Goal: Task Accomplishment & Management: Use online tool/utility

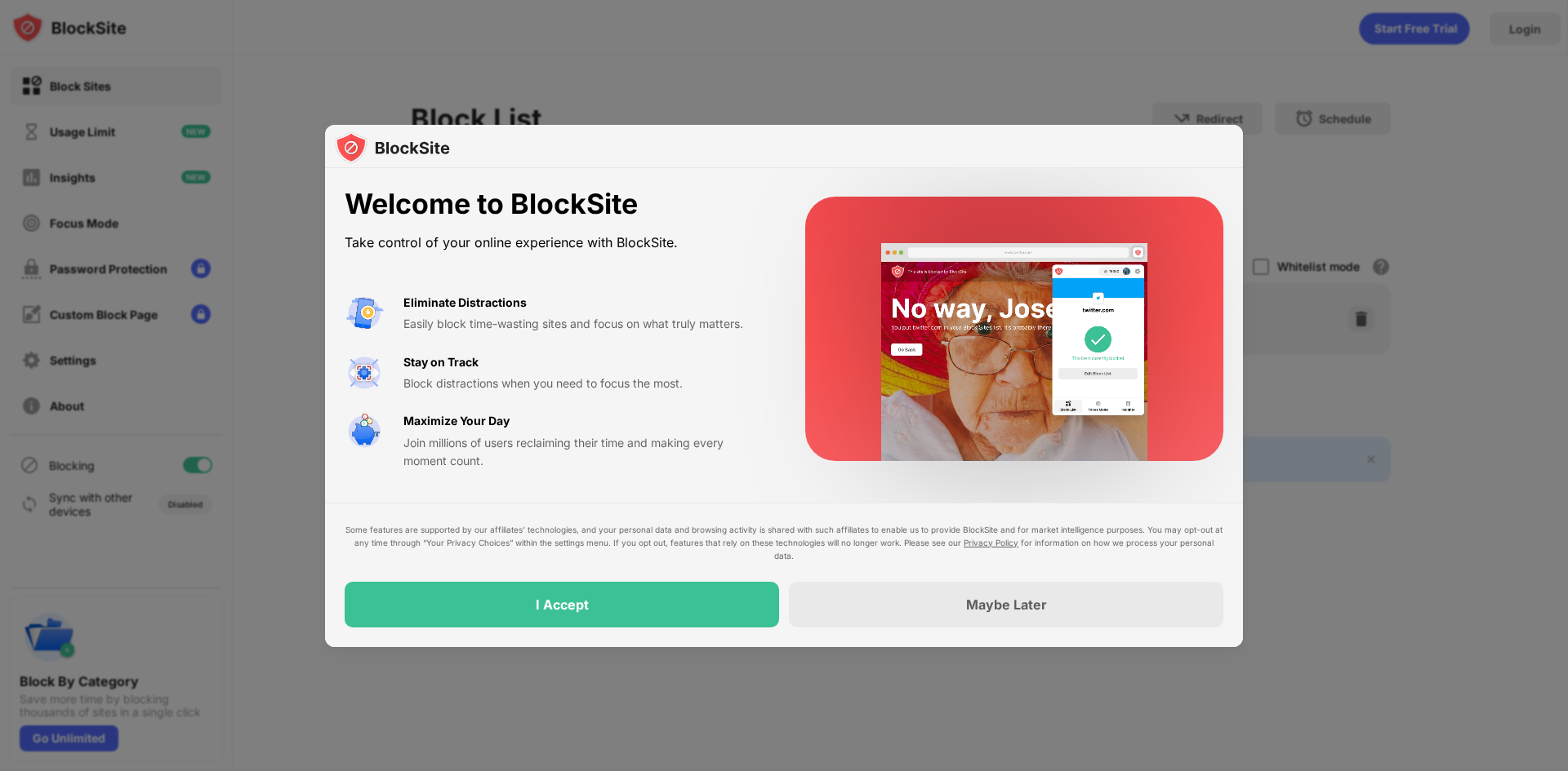
click at [1382, 664] on div at bounding box center [784, 385] width 1568 height 771
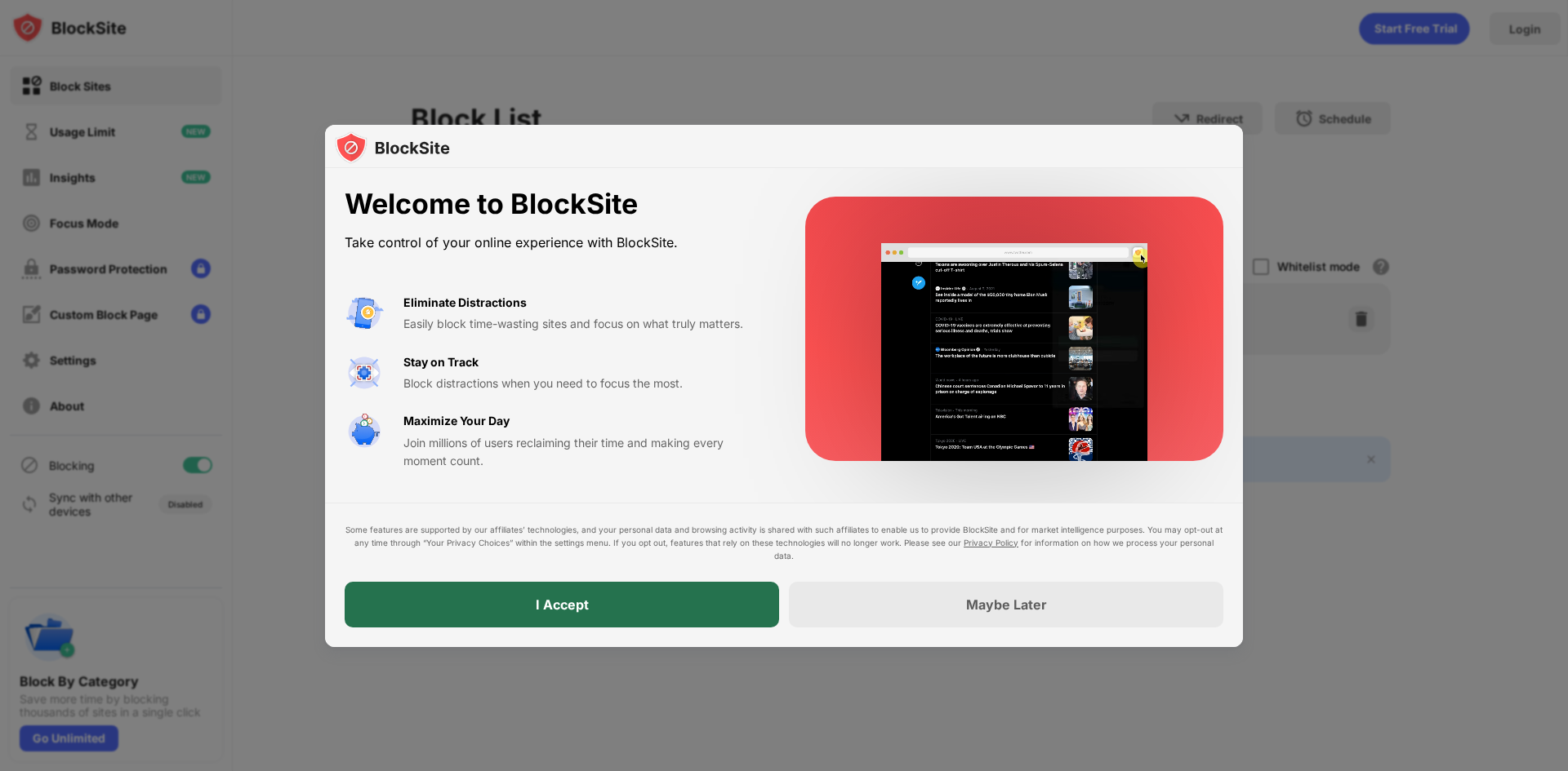
click at [698, 619] on div "I Accept" at bounding box center [562, 604] width 434 height 46
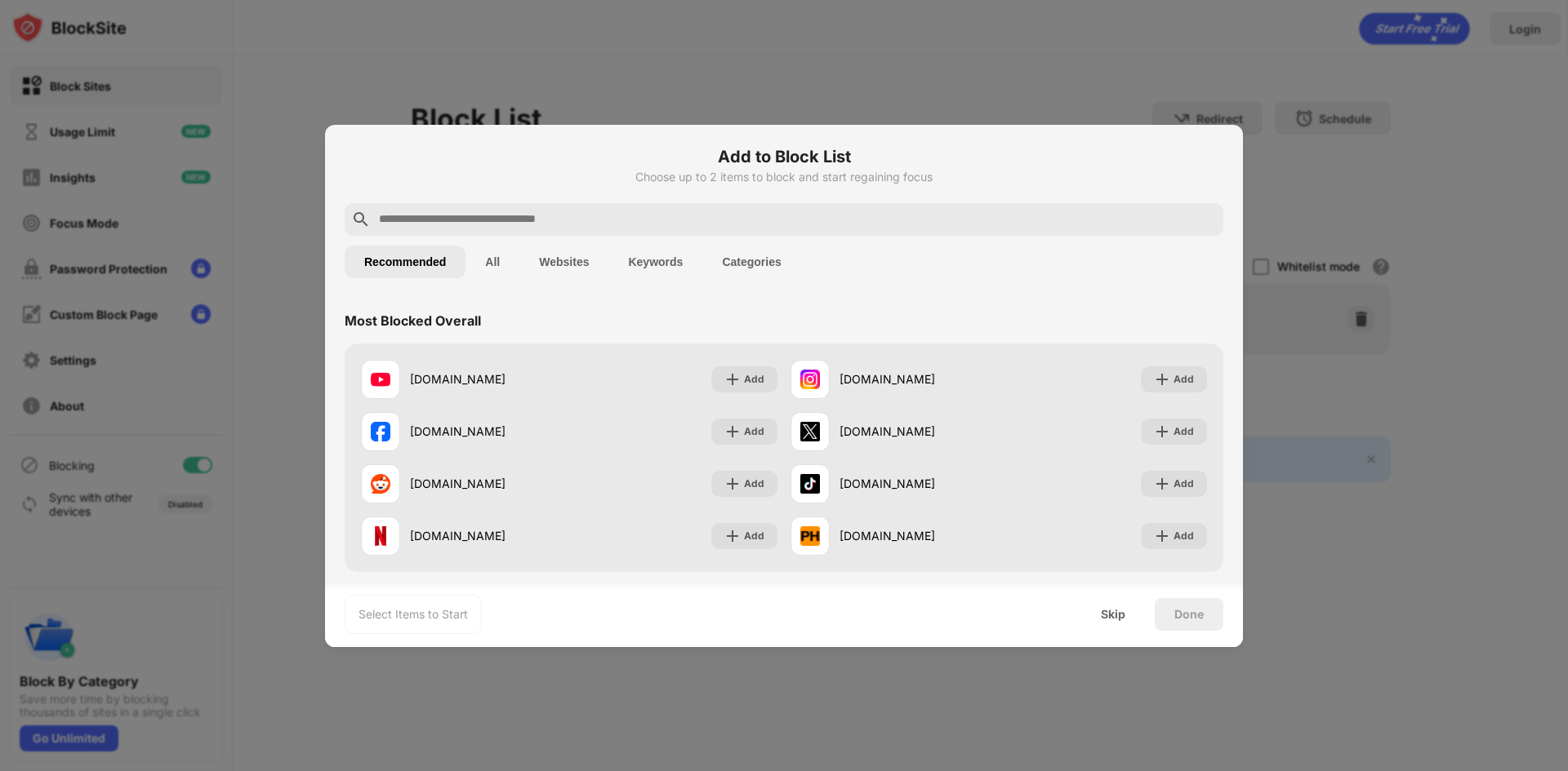
click at [616, 220] on input "text" at bounding box center [797, 219] width 840 height 20
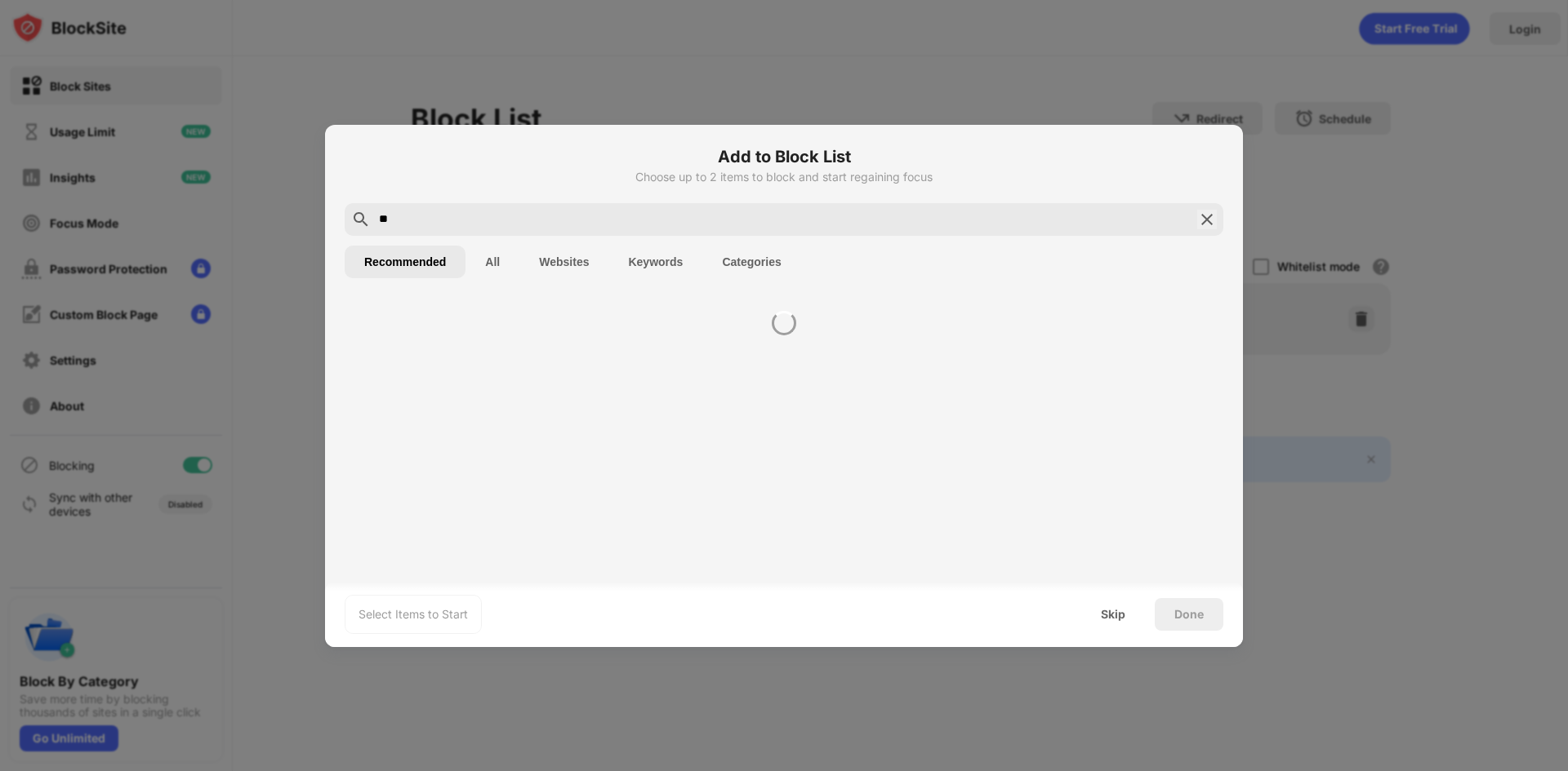
type input "*"
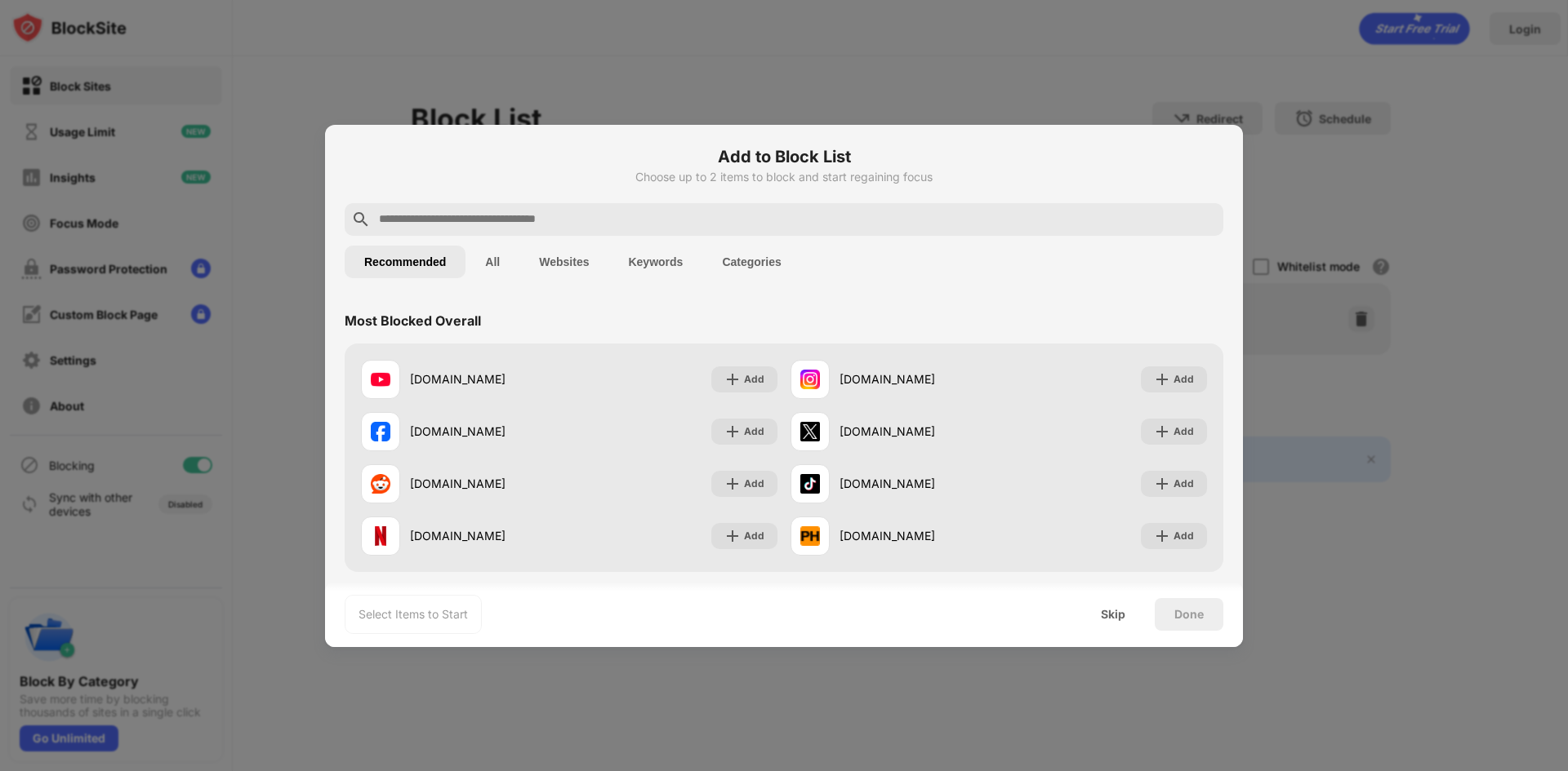
click at [603, 730] on div at bounding box center [784, 385] width 1568 height 771
click at [487, 208] on div at bounding box center [784, 218] width 879 height 32
click at [482, 218] on input "text" at bounding box center [797, 219] width 840 height 20
paste input "**********"
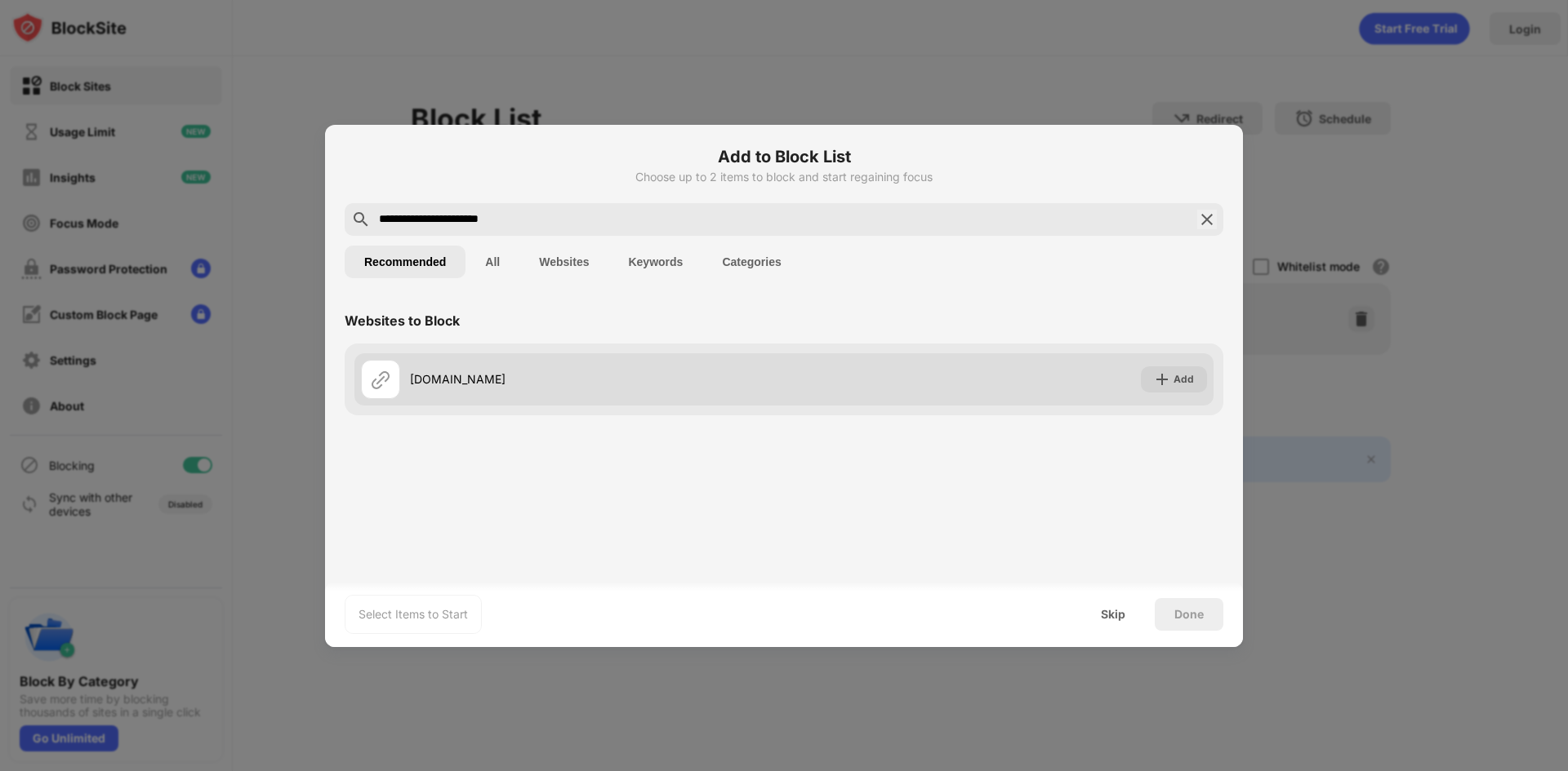
type input "**********"
click at [1192, 383] on div "Add" at bounding box center [1183, 379] width 21 height 17
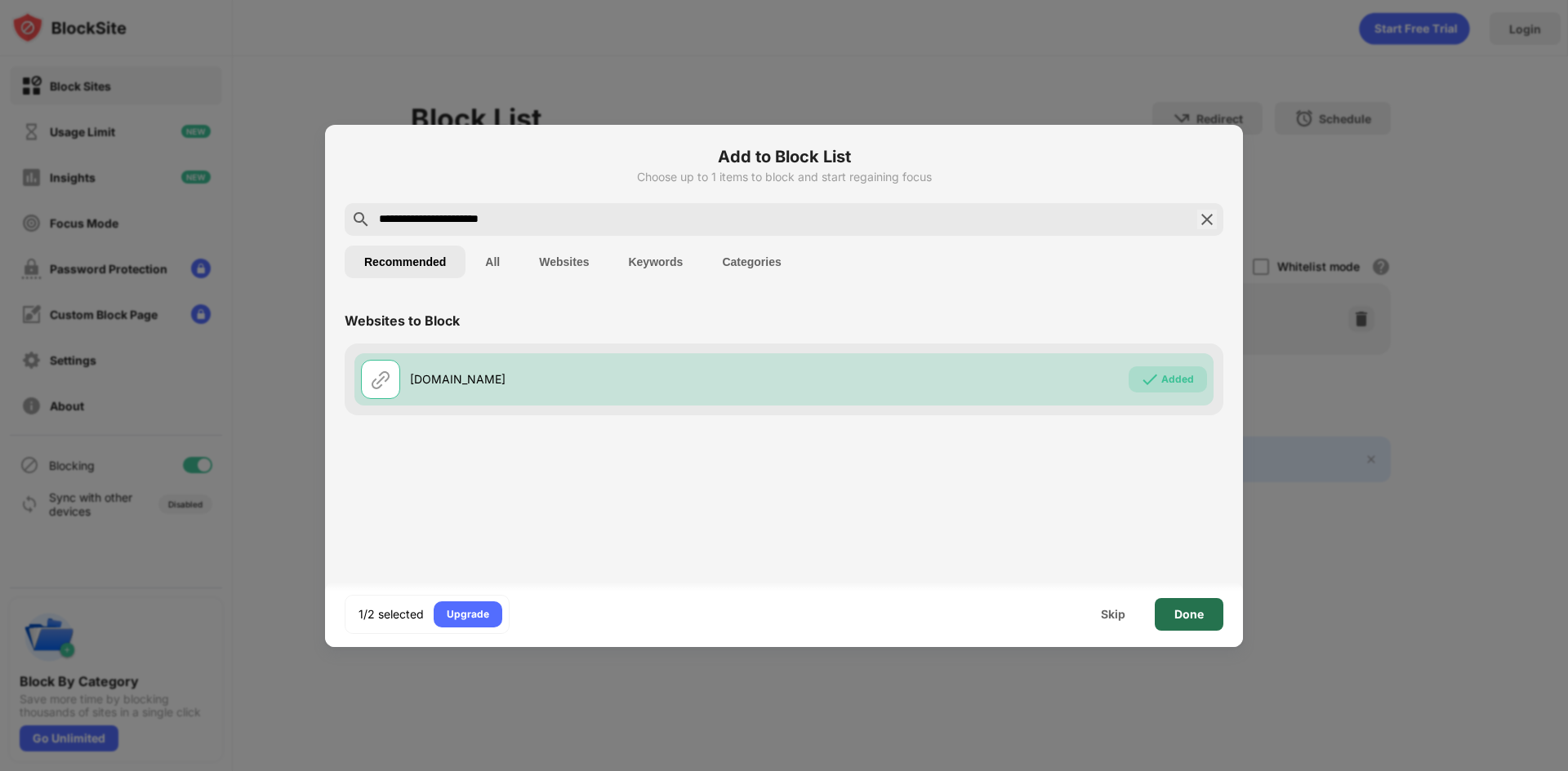
click at [1195, 613] on div "Done" at bounding box center [1189, 614] width 29 height 13
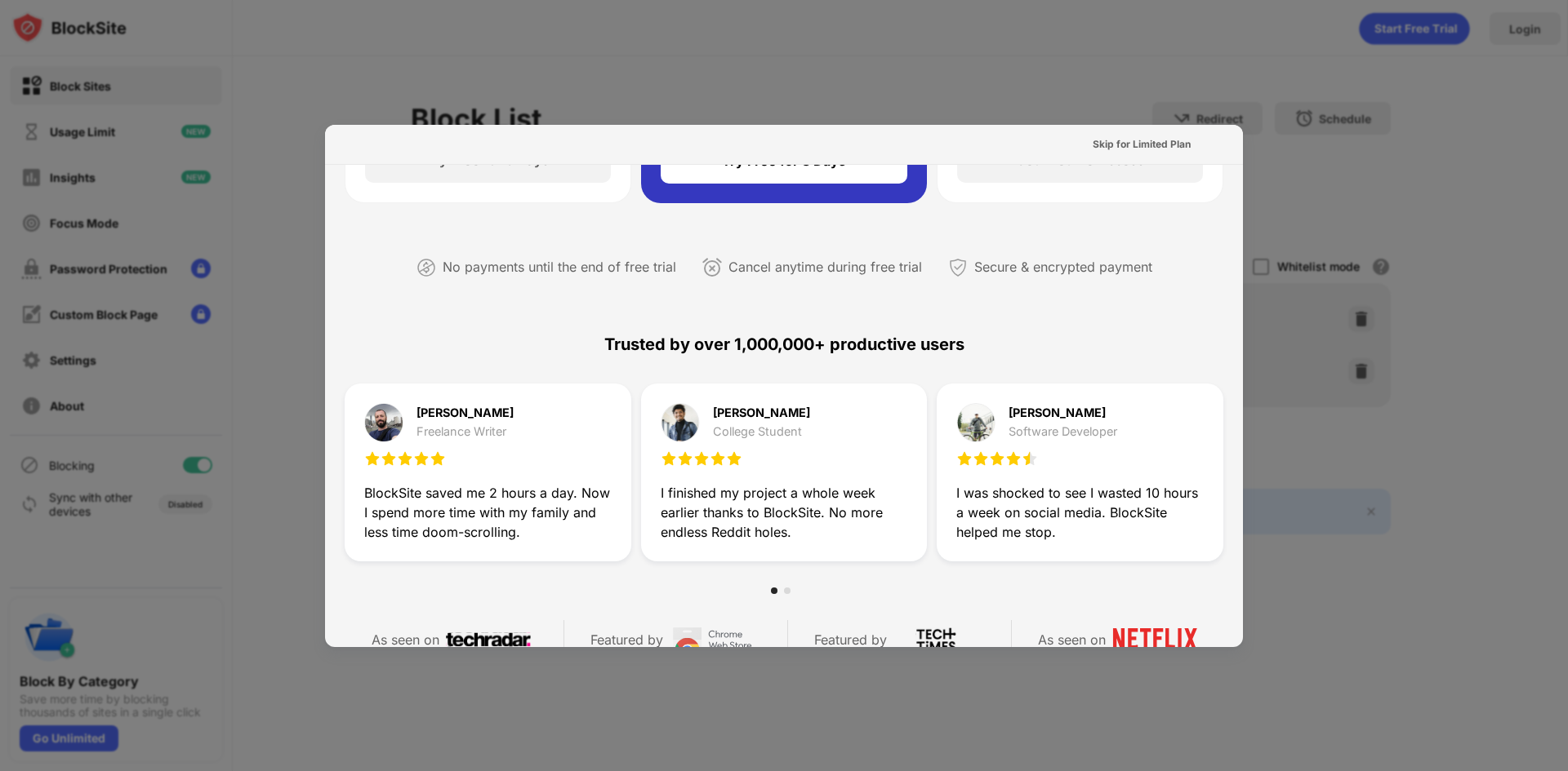
scroll to position [164, 0]
